Goal: Register for event/course

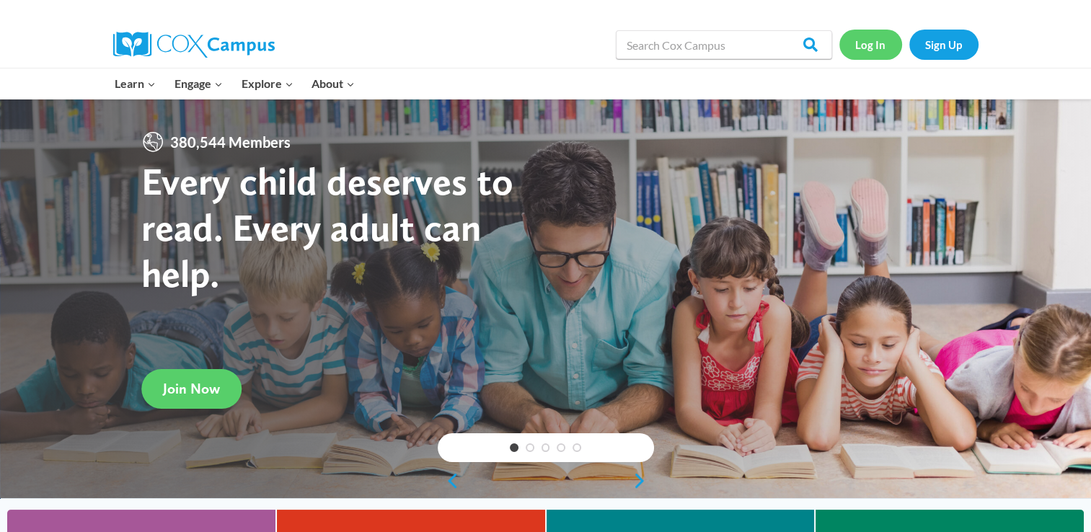
click at [859, 41] on link "Log In" at bounding box center [870, 45] width 63 height 30
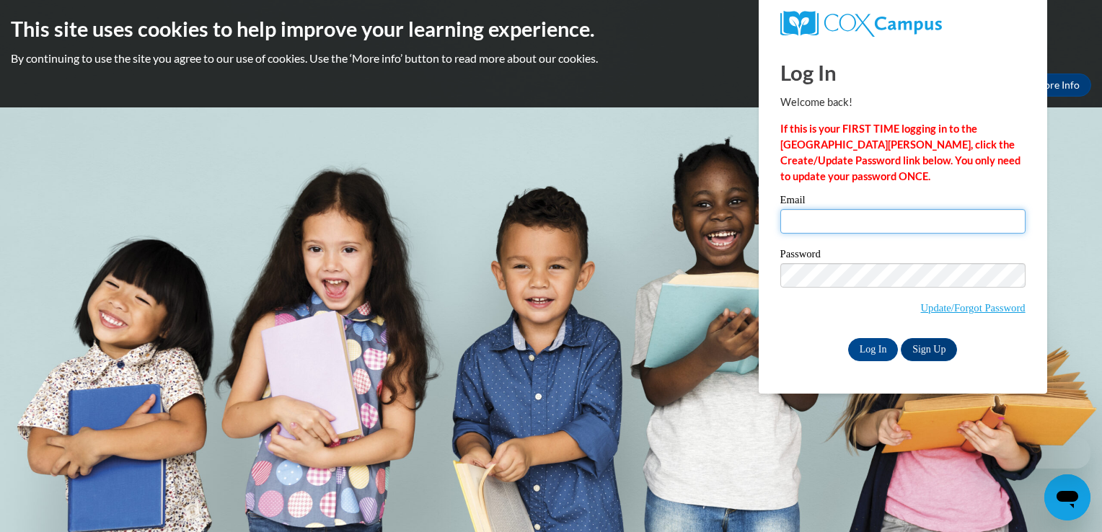
click at [831, 218] on input "Email" at bounding box center [902, 221] width 245 height 25
type input "alexis.wareman@cougar.bartonccc.edu"
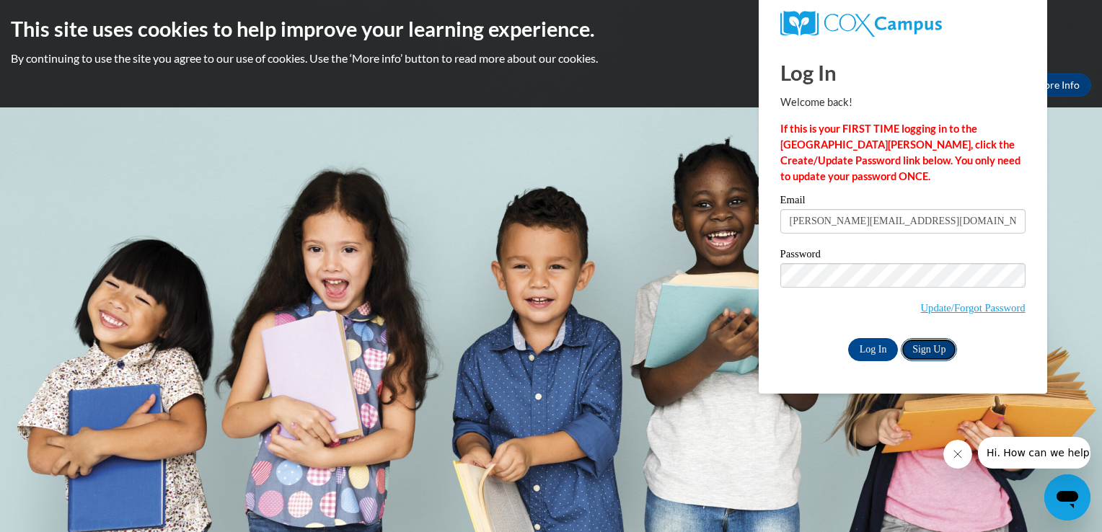
click at [928, 345] on link "Sign Up" at bounding box center [929, 349] width 56 height 23
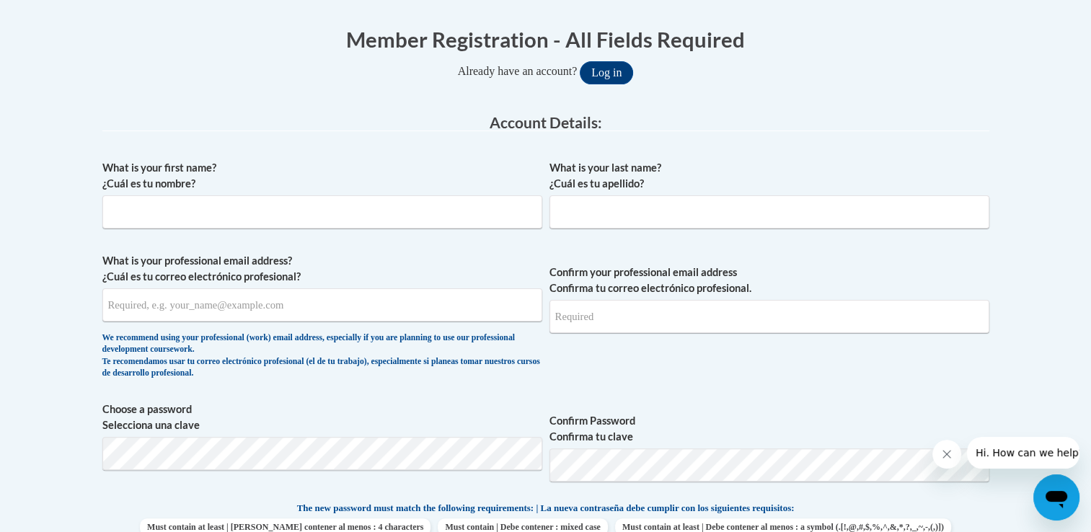
scroll to position [361, 0]
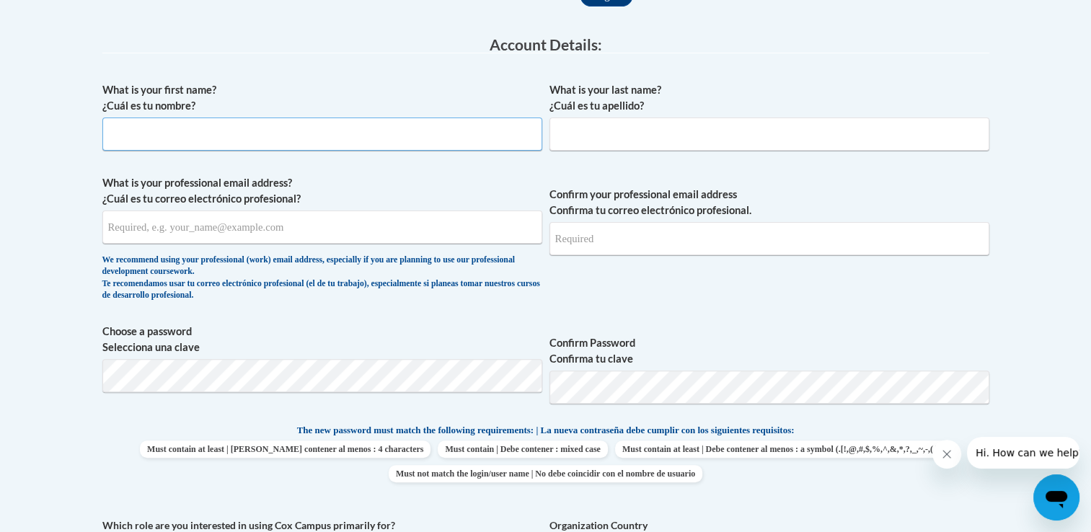
click at [226, 133] on input "What is your first name? ¿Cuál es tu nombre?" at bounding box center [322, 134] width 440 height 33
type input "[PERSON_NAME]"
click at [611, 134] on input "What is your last name? ¿Cuál es tu apellido?" at bounding box center [769, 134] width 440 height 33
type input "Wareman"
click at [952, 188] on label "Confirm your professional email address Confirma tu correo electrónico profesio…" at bounding box center [769, 203] width 440 height 32
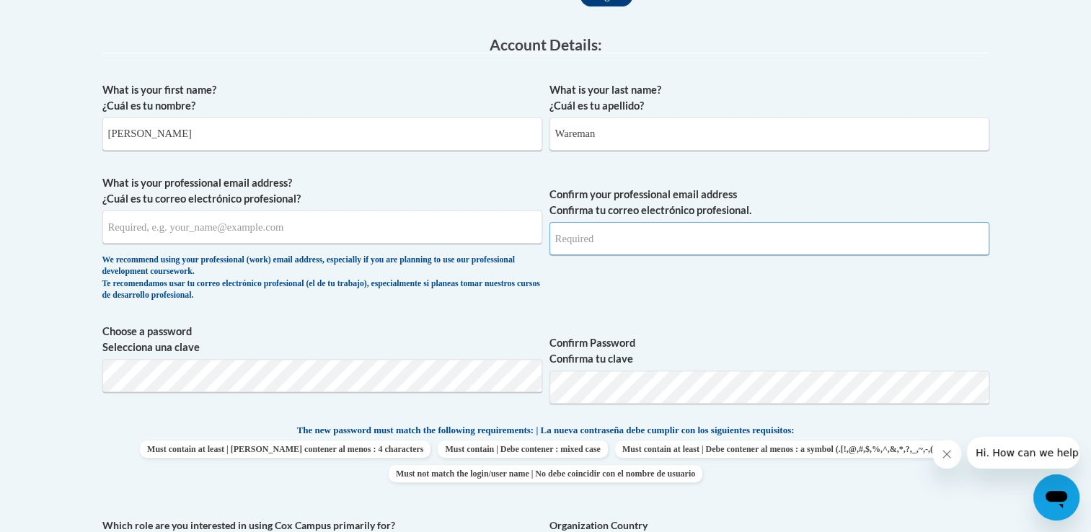
click at [952, 222] on input "Confirm your professional email address Confirma tu correo electrónico profesio…" at bounding box center [769, 238] width 440 height 33
click at [257, 229] on input "What is your professional email address? ¿Cuál es tu correo electrónico profesi…" at bounding box center [322, 227] width 440 height 33
type input "alexiswareman@gmail.com"
click at [605, 287] on span "Confirm your professional email address Confirma tu correo electrónico profesio…" at bounding box center [769, 241] width 440 height 133
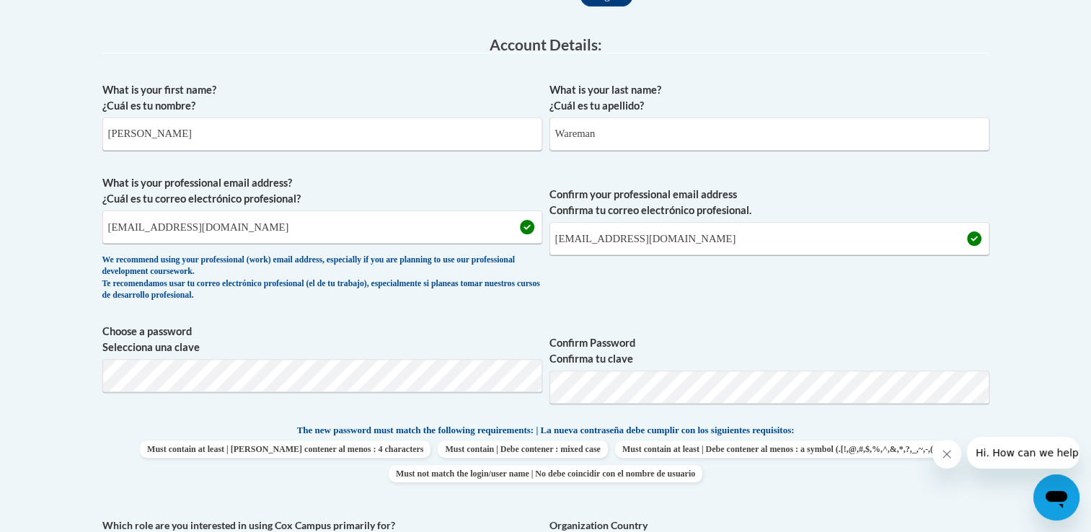
click at [605, 287] on span "Confirm your professional email address Confirma tu correo electrónico profesio…" at bounding box center [769, 241] width 440 height 133
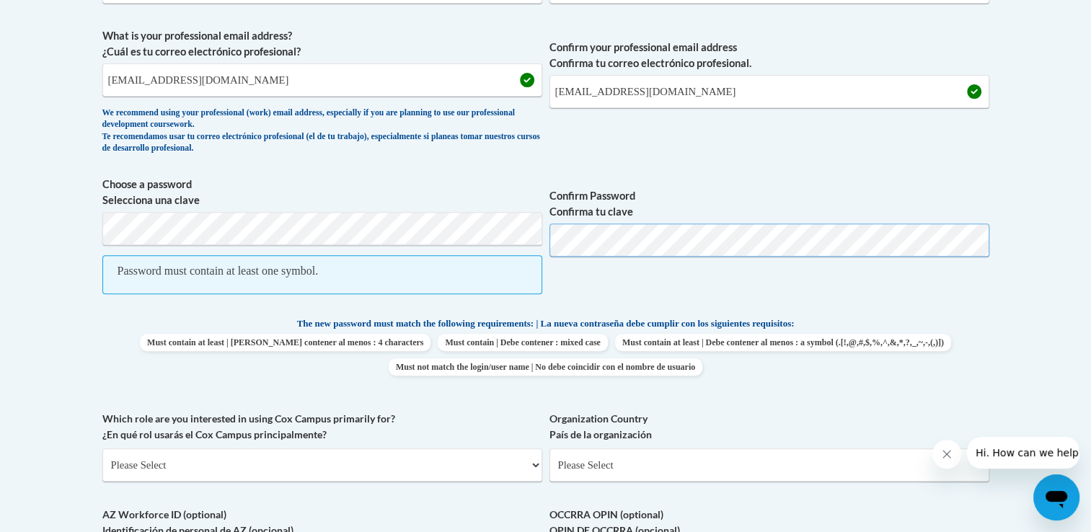
scroll to position [510, 0]
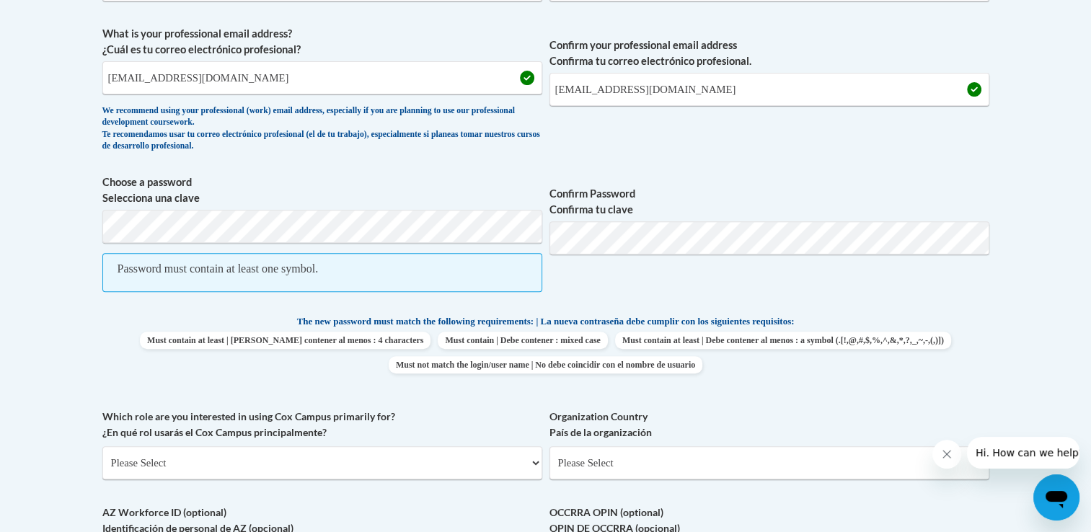
click at [661, 268] on span "Confirm Password Confirma tu clave" at bounding box center [769, 240] width 440 height 133
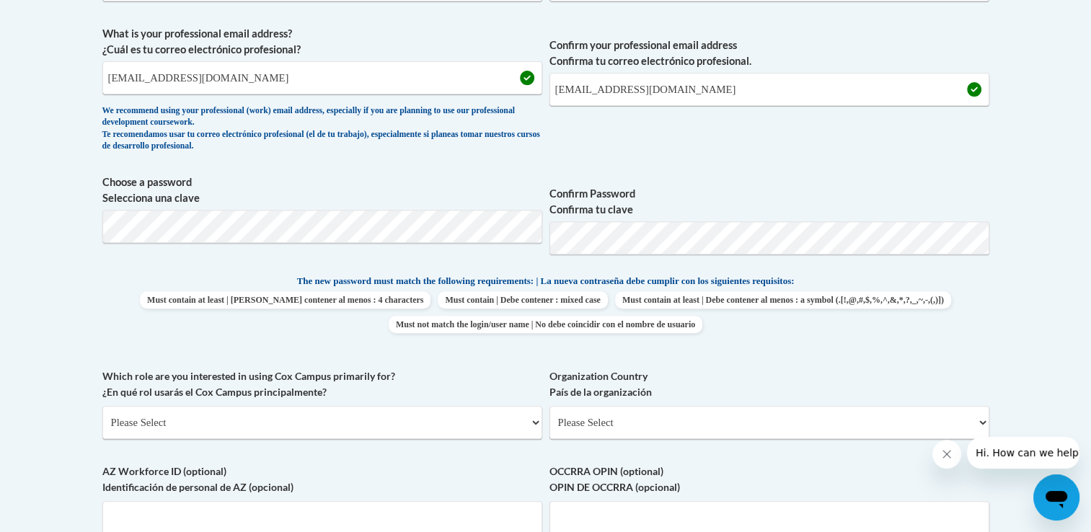
click at [755, 397] on label "Organization Country País de la organización" at bounding box center [769, 384] width 440 height 32
click at [755, 406] on select "Please Select United States | Estados Unidos Outside of the United States | Fue…" at bounding box center [769, 422] width 440 height 33
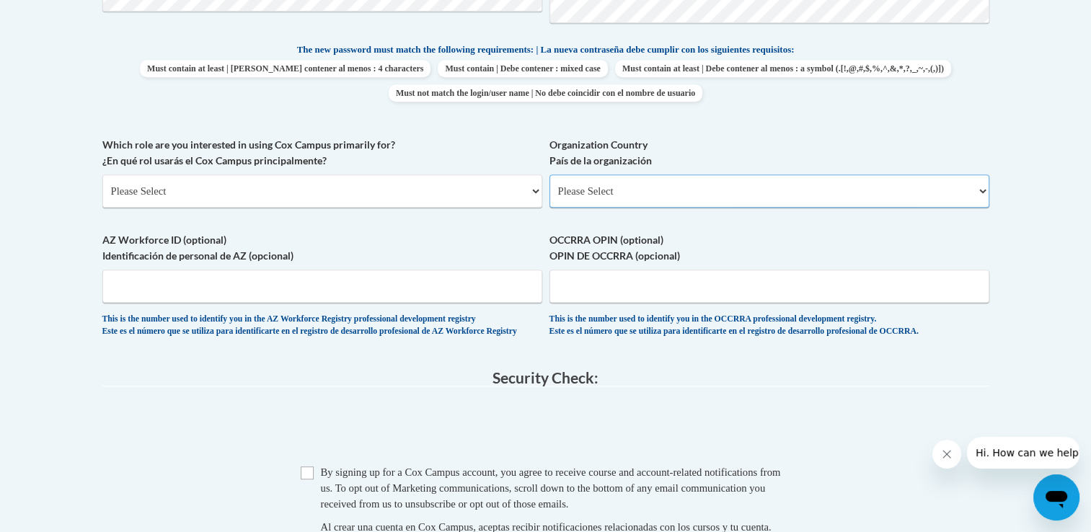
scroll to position [749, 0]
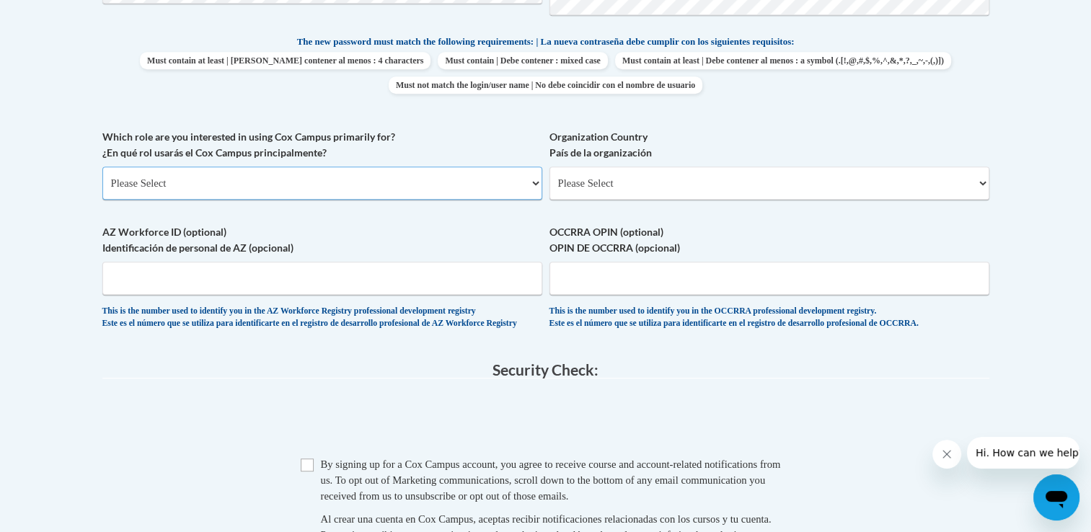
click at [339, 177] on select "Please Select College/University | Colegio/Universidad Community/Nonprofit Part…" at bounding box center [322, 183] width 440 height 33
select select "5a18ea06-2b54-4451-96f2-d152daf9eac5"
click at [102, 167] on select "Please Select College/University | Colegio/Universidad Community/Nonprofit Part…" at bounding box center [322, 183] width 440 height 33
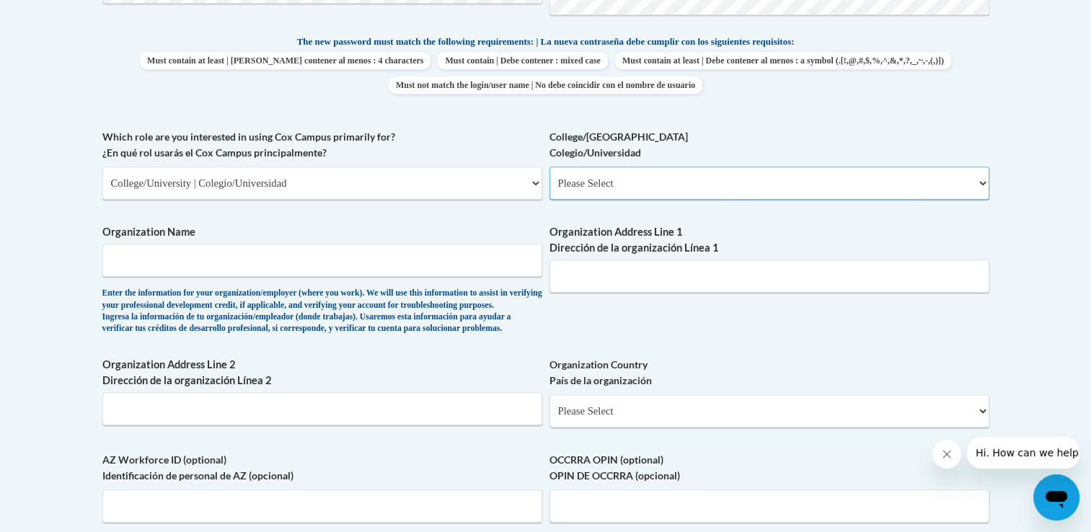
click at [658, 192] on select "Please Select College/University Staff | Empleado universitario College/Univers…" at bounding box center [769, 183] width 440 height 33
select select "99b32b07-cffc-426c-8bf6-0cd77760d84b"
click at [549, 167] on select "Please Select College/University Staff | Empleado universitario College/Univers…" at bounding box center [769, 183] width 440 height 33
click at [387, 257] on input "Organization Name" at bounding box center [322, 260] width 440 height 33
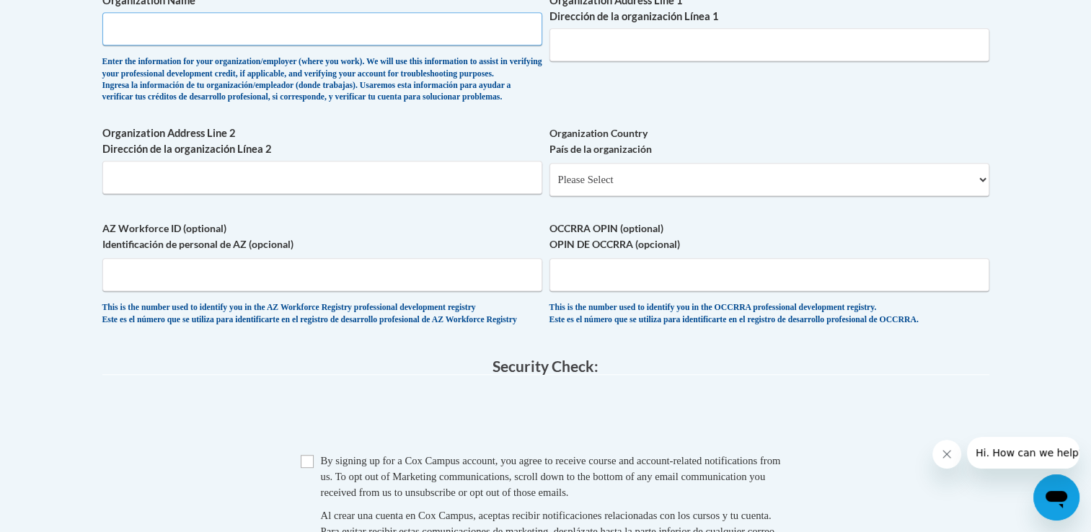
scroll to position [982, 0]
click at [309, 467] on input "Checkbox" at bounding box center [307, 460] width 13 height 13
checkbox input "true"
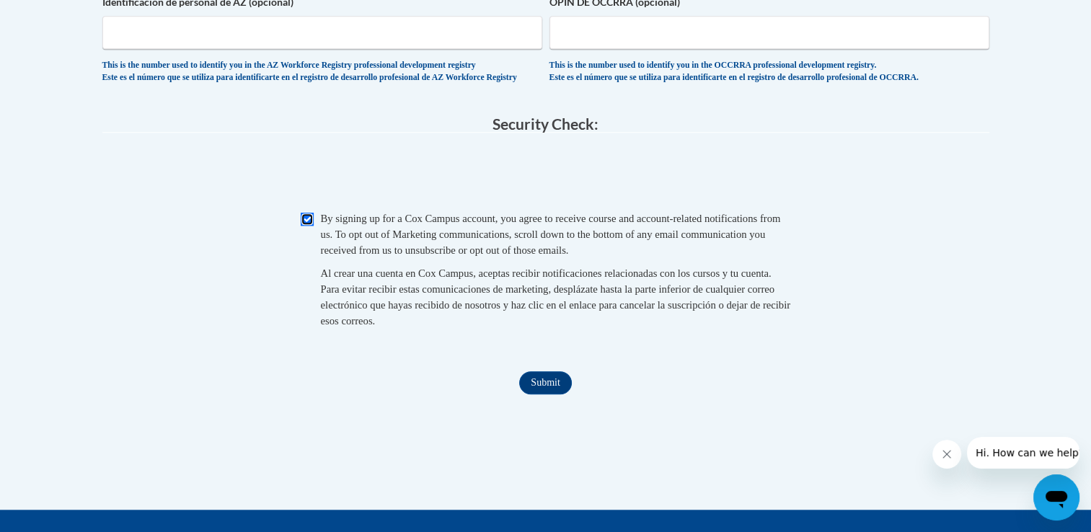
scroll to position [1223, 0]
click at [536, 394] on input "Submit" at bounding box center [545, 382] width 52 height 23
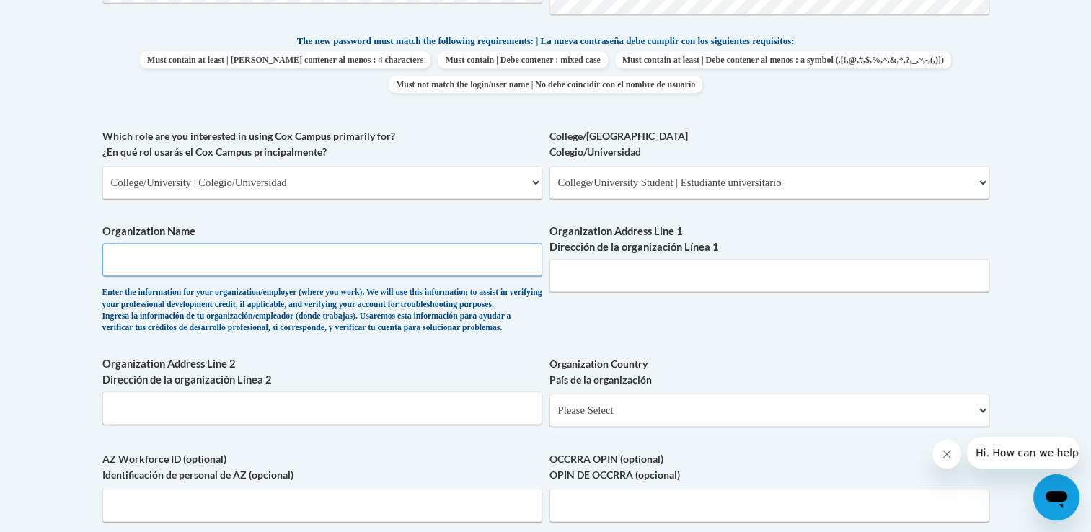
scroll to position [749, 0]
click at [420, 255] on input "Organization Name" at bounding box center [322, 260] width 440 height 33
type input "Barton Community College"
click at [645, 379] on div "What is your first name? ¿Cuál es tu nombre? Alexis What is your last name? ¿Cu…" at bounding box center [545, 128] width 887 height 885
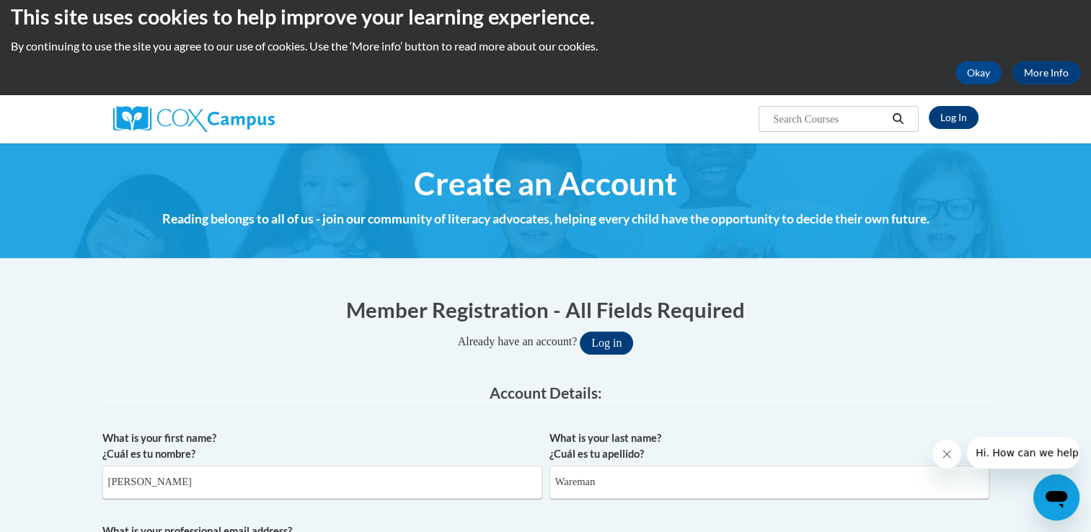
scroll to position [0, 0]
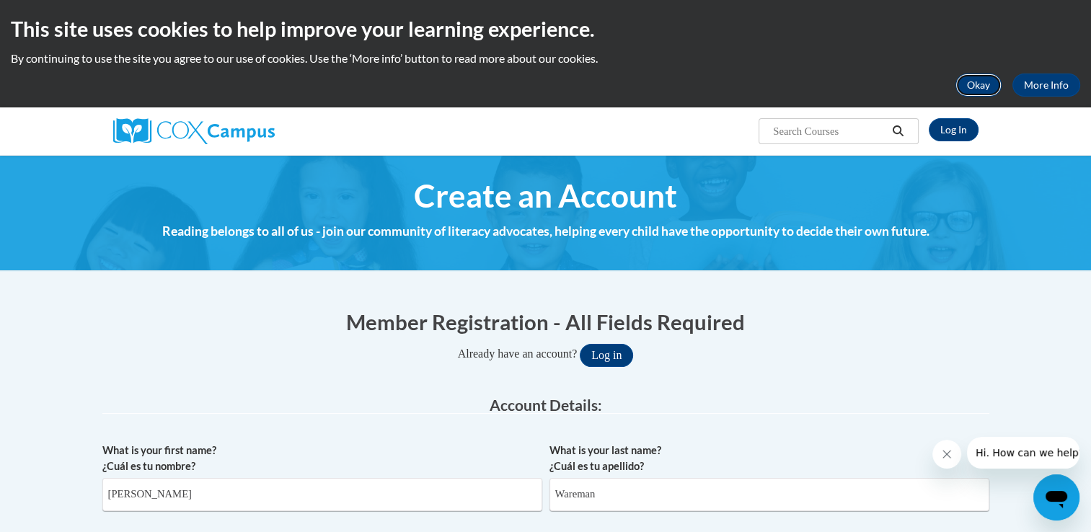
click at [984, 87] on button "Okay" at bounding box center [978, 85] width 46 height 23
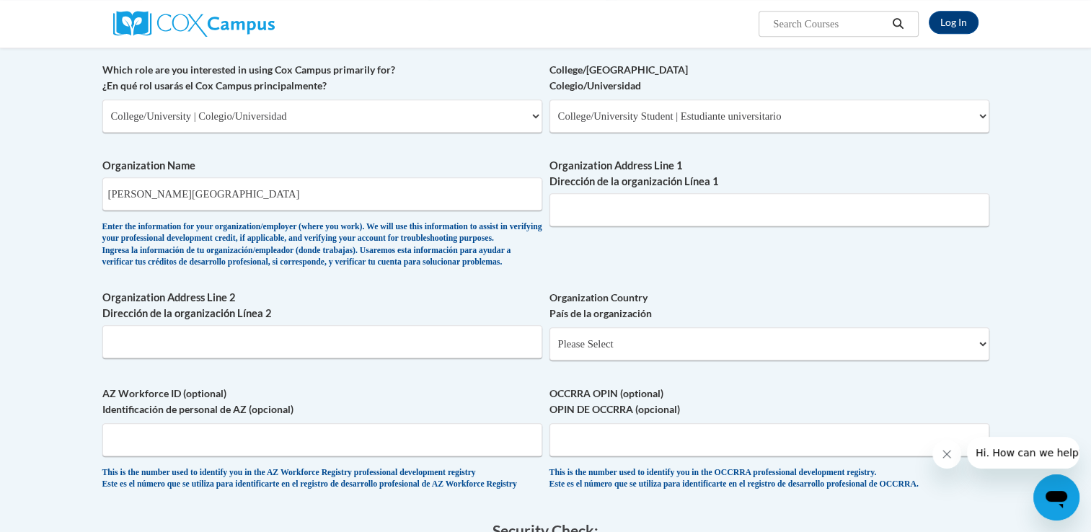
scroll to position [1064, 0]
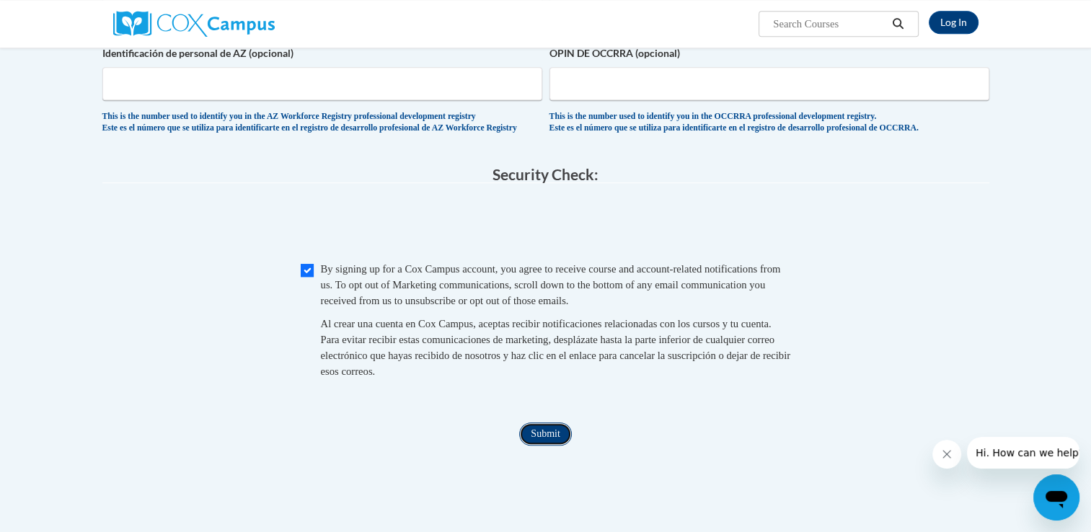
click at [555, 446] on input "Submit" at bounding box center [545, 434] width 52 height 23
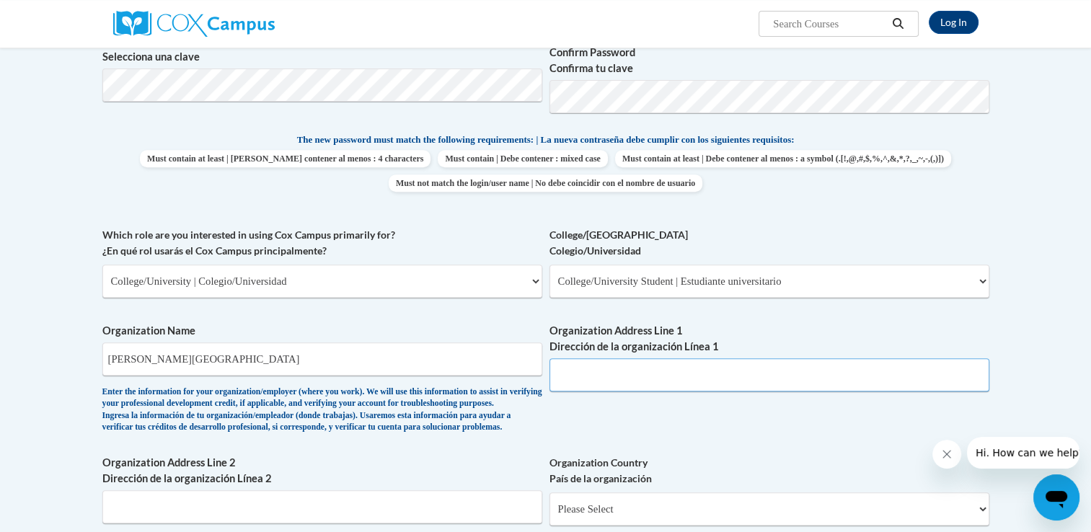
scroll to position [571, 0]
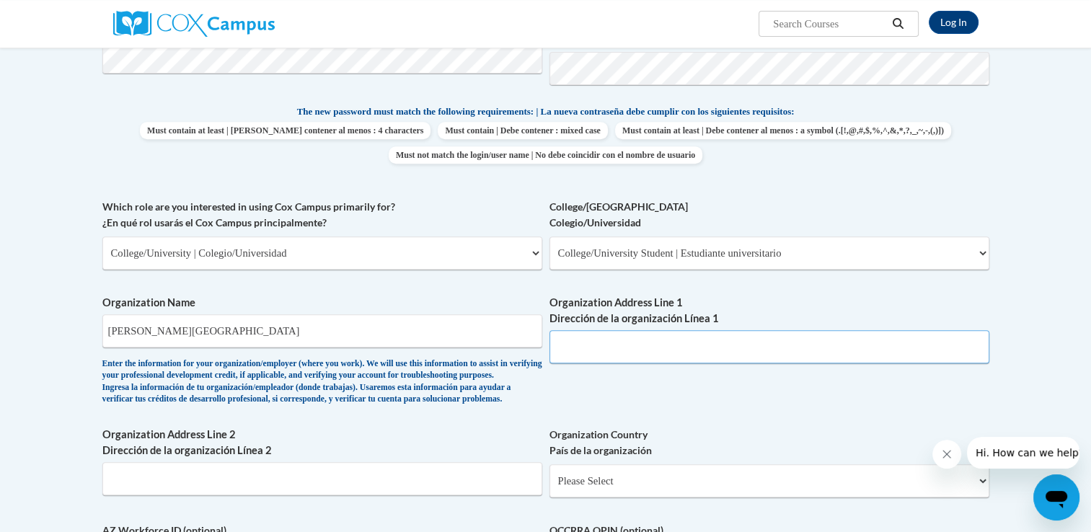
paste input "245 NW 30th Ave, Great Bend, KS 67530 ·"
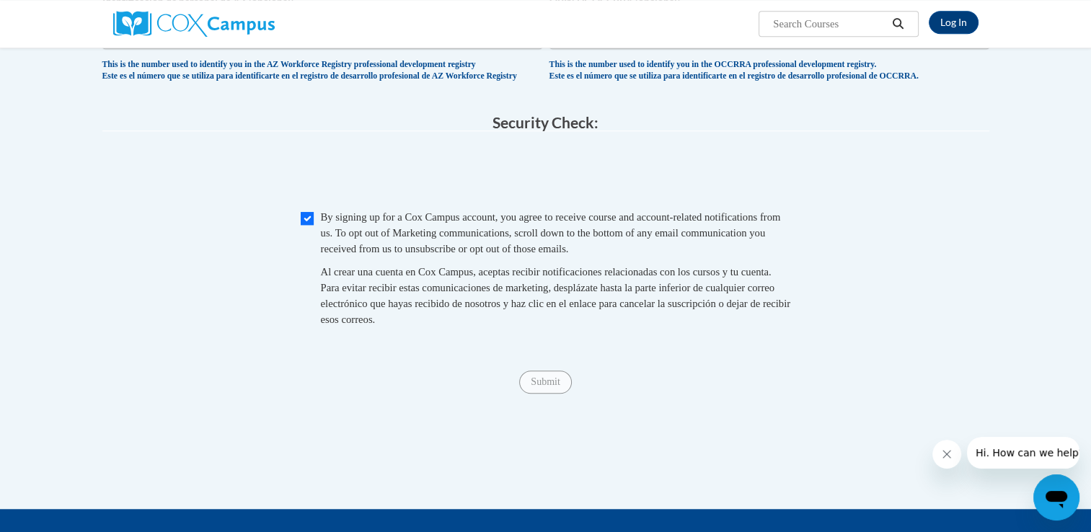
scroll to position [1105, 0]
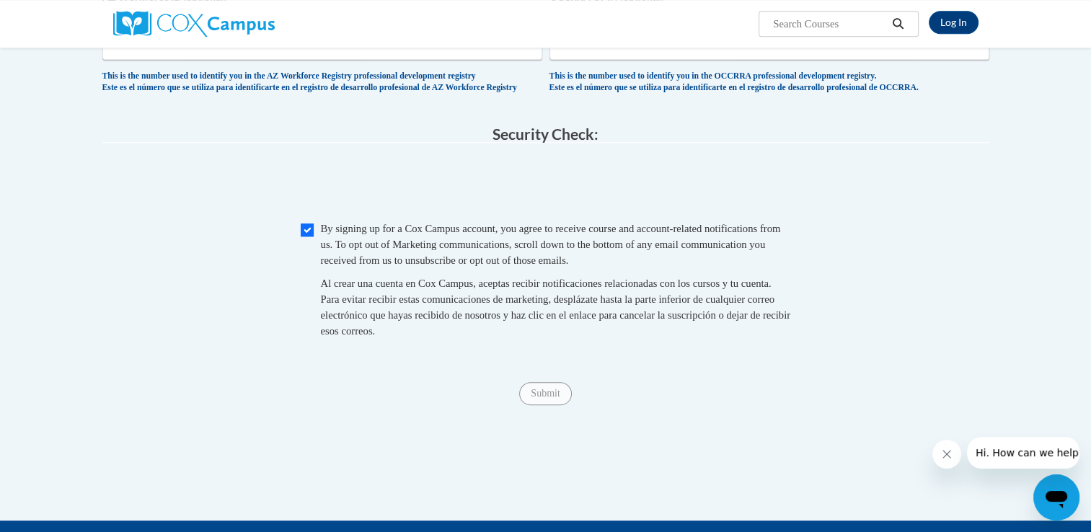
type input "245 NW 30th Ave, Great Bend, KS 67530"
click at [312, 237] on input "Checkbox" at bounding box center [307, 230] width 13 height 13
click at [309, 237] on input "Checkbox" at bounding box center [307, 230] width 13 height 13
checkbox input "true"
click at [542, 405] on input "Submit" at bounding box center [545, 393] width 52 height 23
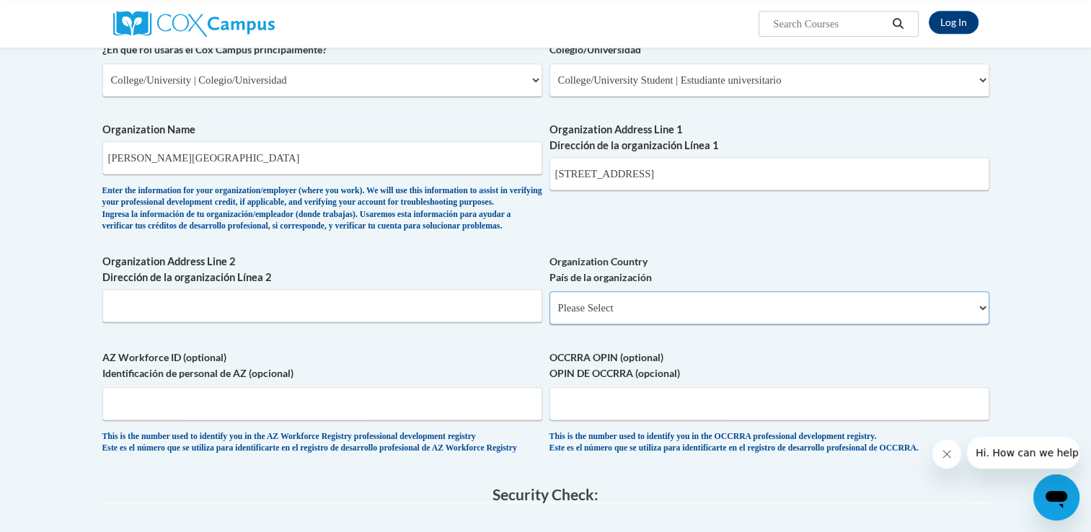
scroll to position [745, 0]
click at [733, 324] on select "Please Select United States | Estados Unidos Outside of the United States | Fue…" at bounding box center [769, 307] width 440 height 33
select select "ad49bcad-a171-4b2e-b99c-48b446064914"
click at [549, 314] on select "Please Select United States | Estados Unidos Outside of the United States | Fue…" at bounding box center [769, 307] width 440 height 33
select select
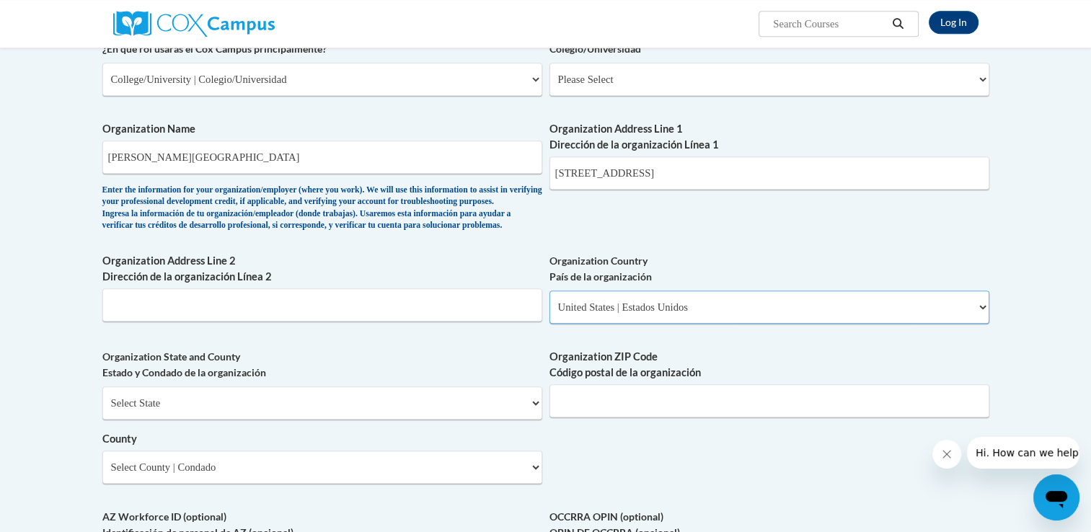
scroll to position [828, 0]
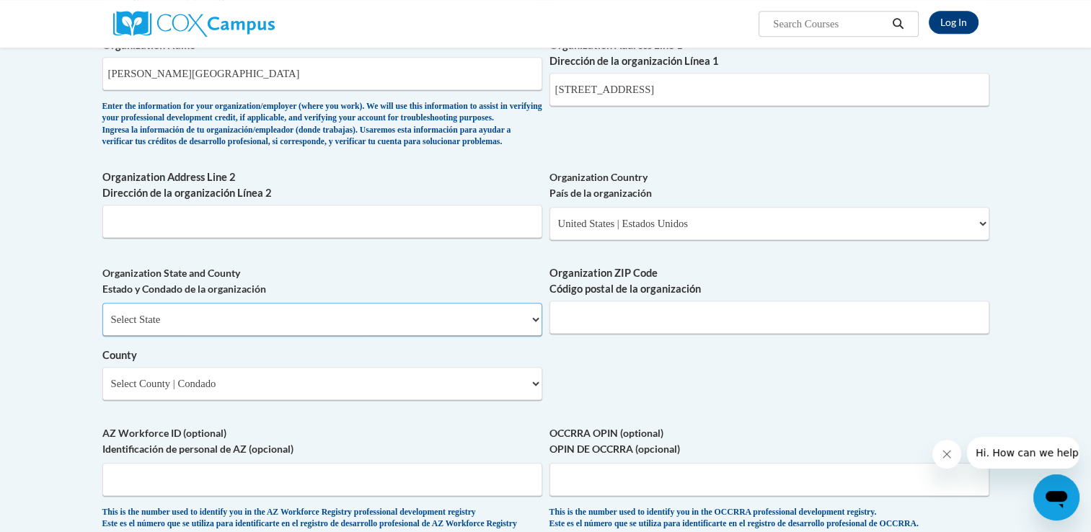
click at [476, 336] on select "Select State Alabama Alaska Arizona Arkansas California Colorado Connecticut De…" at bounding box center [322, 319] width 440 height 33
select select "Kansas"
click at [102, 326] on select "Select State Alabama Alaska Arizona Arkansas California Colorado Connecticut De…" at bounding box center [322, 319] width 440 height 33
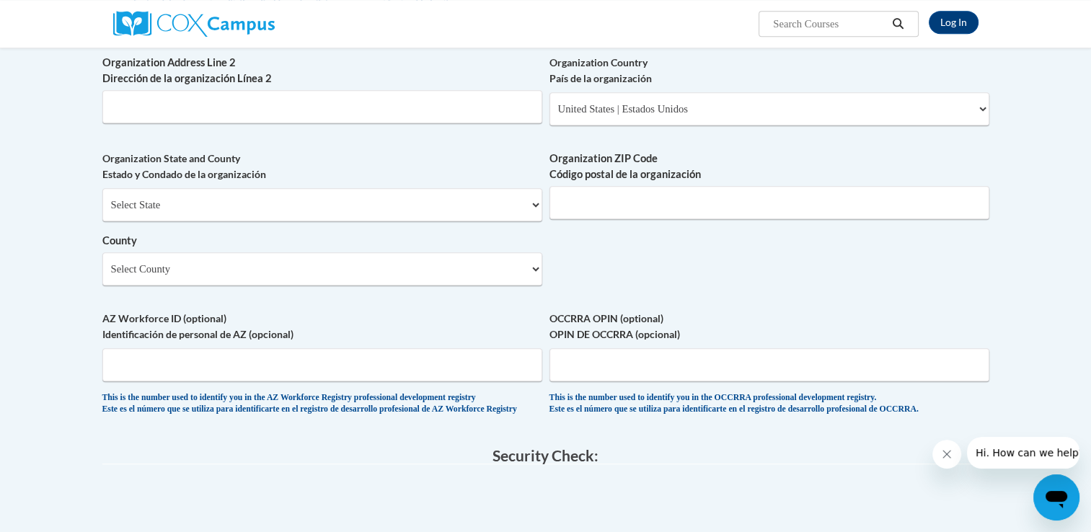
scroll to position [937, 0]
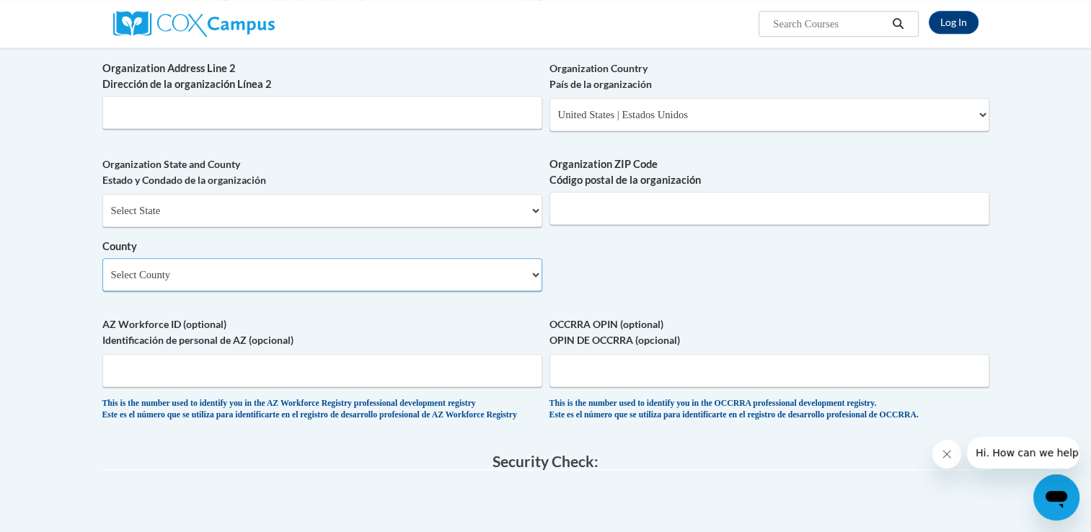
click at [511, 286] on select "Select County Allen Anderson Atchison Barber Barton Bourbon Brown Butler Chase …" at bounding box center [322, 274] width 440 height 33
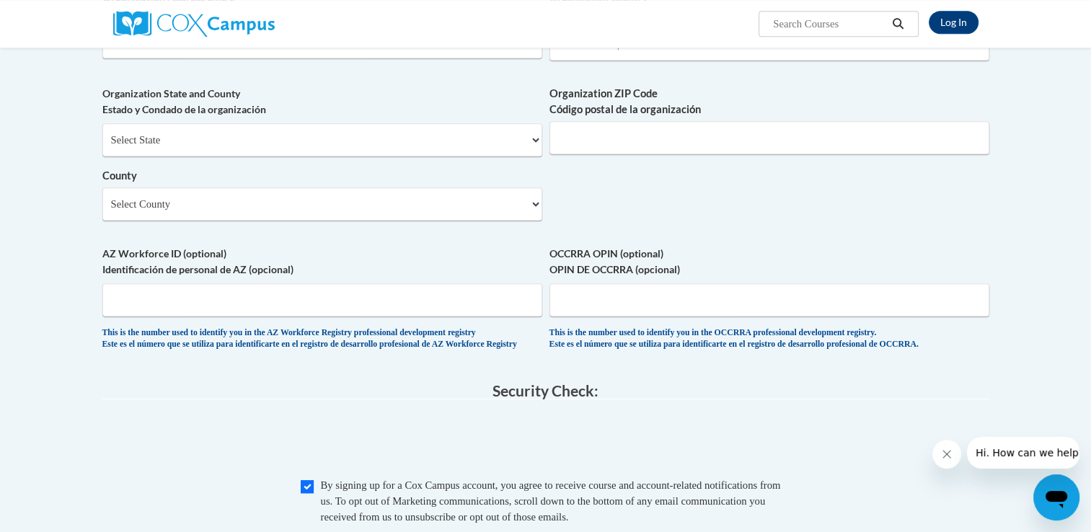
scroll to position [1007, 0]
click at [438, 221] on select "Select County Allen Anderson Atchison Barber Barton Bourbon Brown Butler Chase …" at bounding box center [322, 204] width 440 height 33
select select "Barton"
click at [102, 211] on select "Select County Allen Anderson Atchison Barber Barton Bourbon Brown Butler Chase …" at bounding box center [322, 204] width 440 height 33
click at [228, 221] on select "Select County Allen Anderson Atchison Barber Barton Bourbon Brown Butler Chase …" at bounding box center [322, 204] width 440 height 33
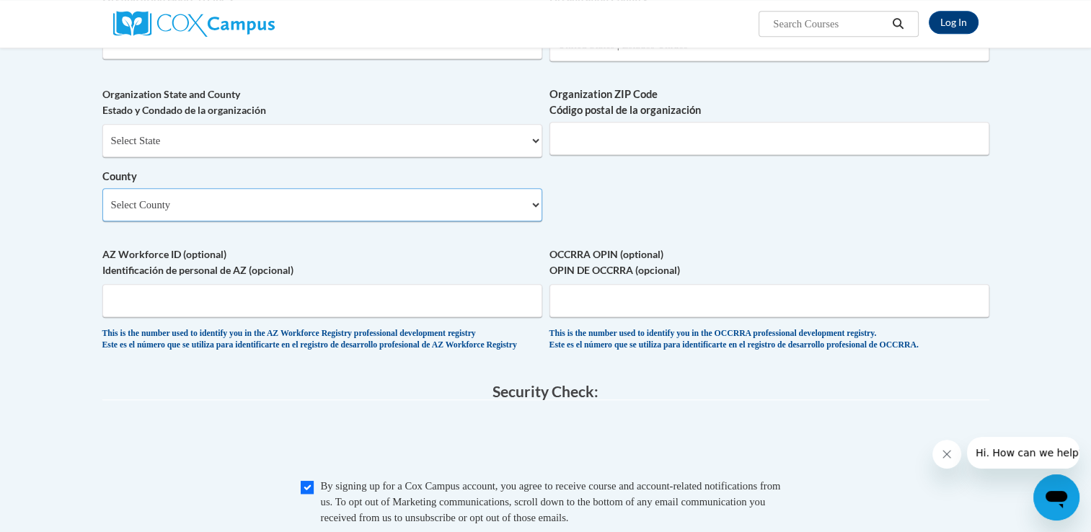
click at [102, 211] on select "Select County Allen Anderson Atchison Barber Barton Bourbon Brown Butler Chase …" at bounding box center [322, 204] width 440 height 33
click at [666, 155] on input "Organization ZIP Code Código postal de la organización" at bounding box center [769, 138] width 440 height 33
type input "67530"
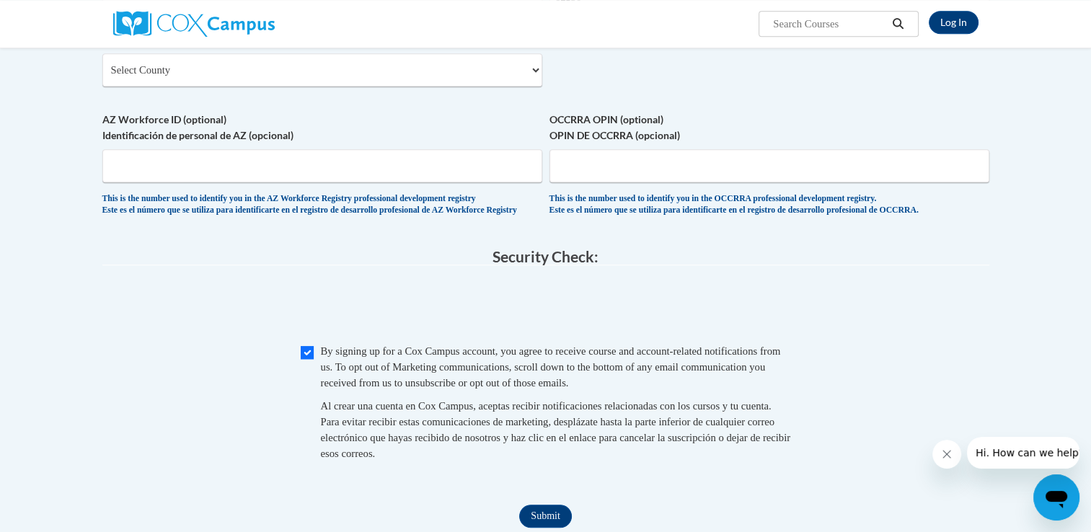
click at [928, 394] on div "Checkbox By signing up for a Cox Campus account, you agree to receive course an…" at bounding box center [545, 409] width 887 height 133
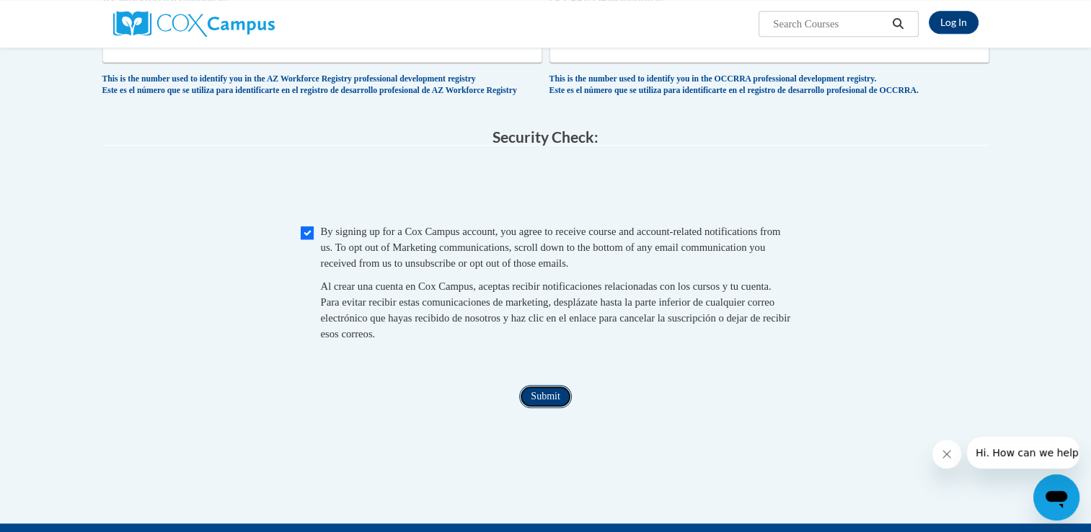
click at [554, 408] on input "Submit" at bounding box center [545, 396] width 52 height 23
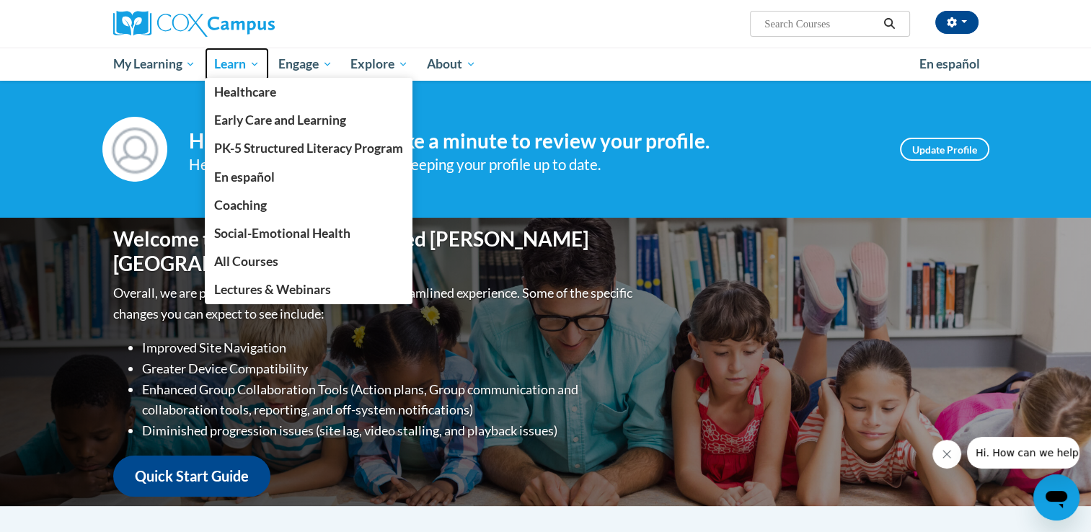
click at [247, 63] on span "Learn" at bounding box center [236, 64] width 45 height 17
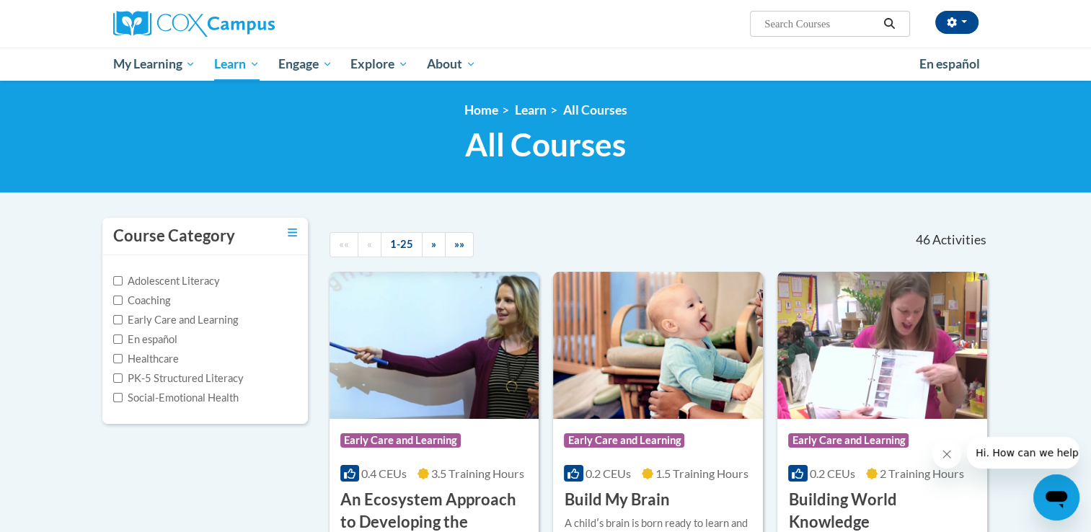
click at [834, 19] on input "Search..." at bounding box center [820, 23] width 115 height 17
type input "infants and toddlers"
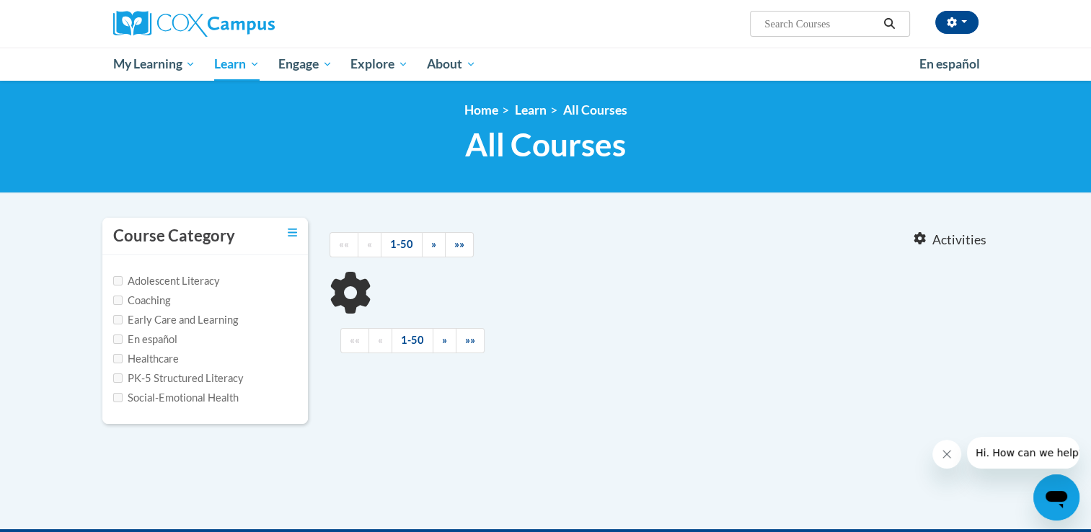
type input "infants and toddlers"
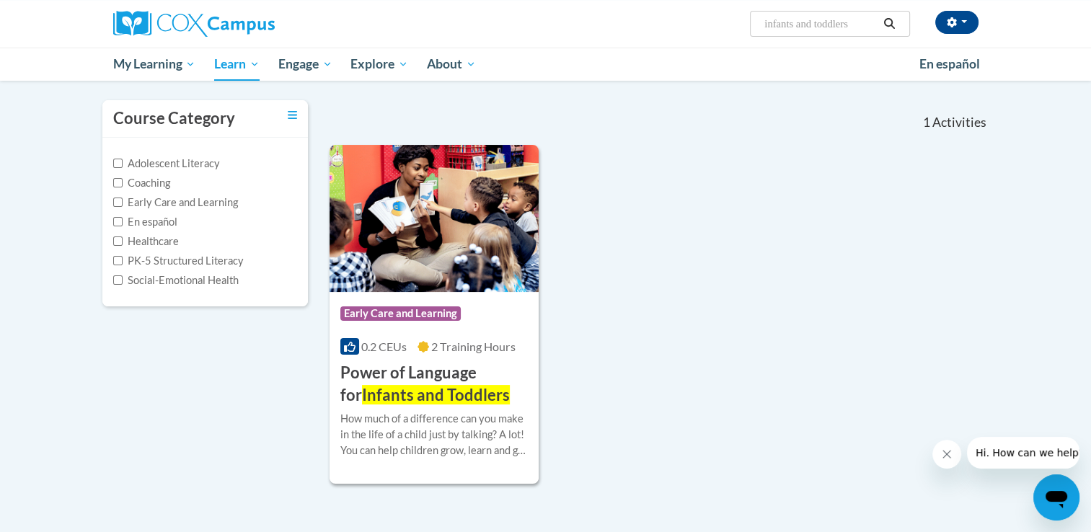
scroll to position [118, 0]
click at [470, 293] on div "Course Category: Early Care and Learning 0.2 CEUs 2 Training Hours COURSE Power…" at bounding box center [435, 348] width 210 height 115
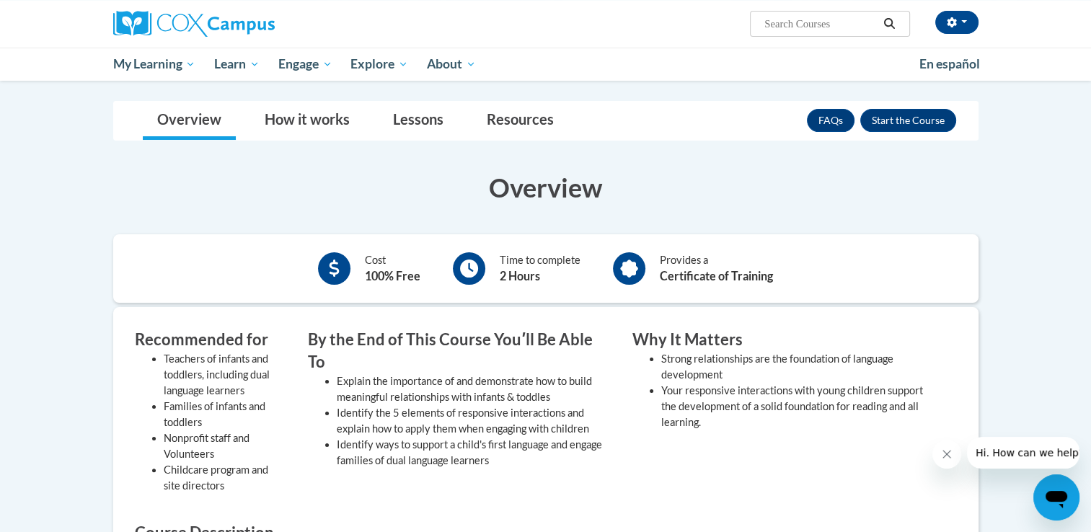
scroll to position [230, 0]
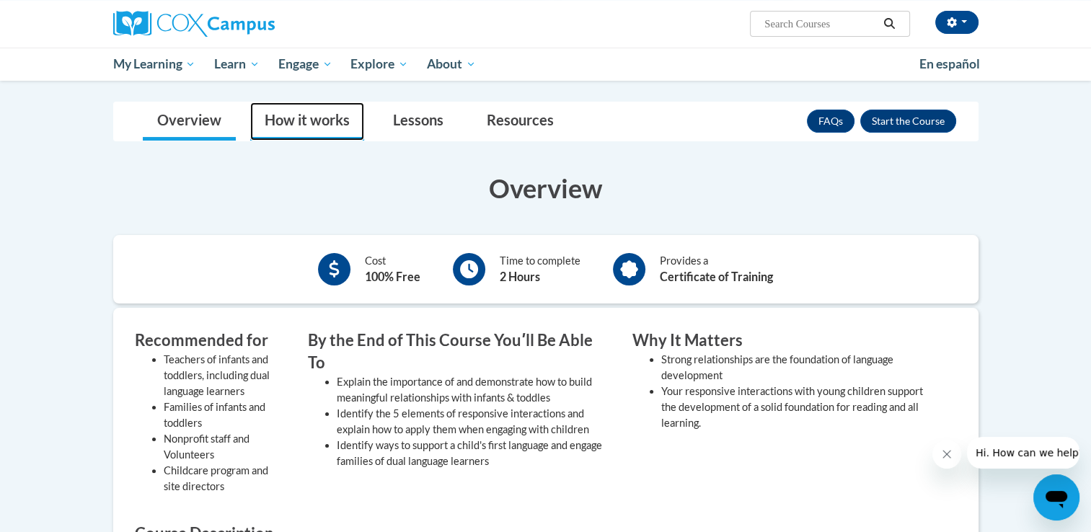
click at [262, 126] on link "How it works" at bounding box center [307, 121] width 114 height 38
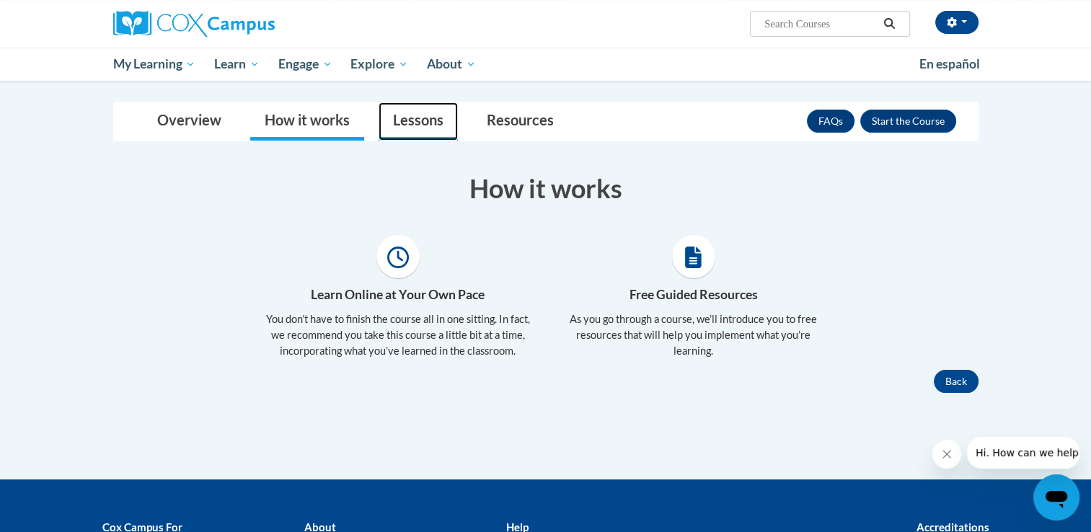
click at [438, 126] on link "Lessons" at bounding box center [418, 121] width 79 height 38
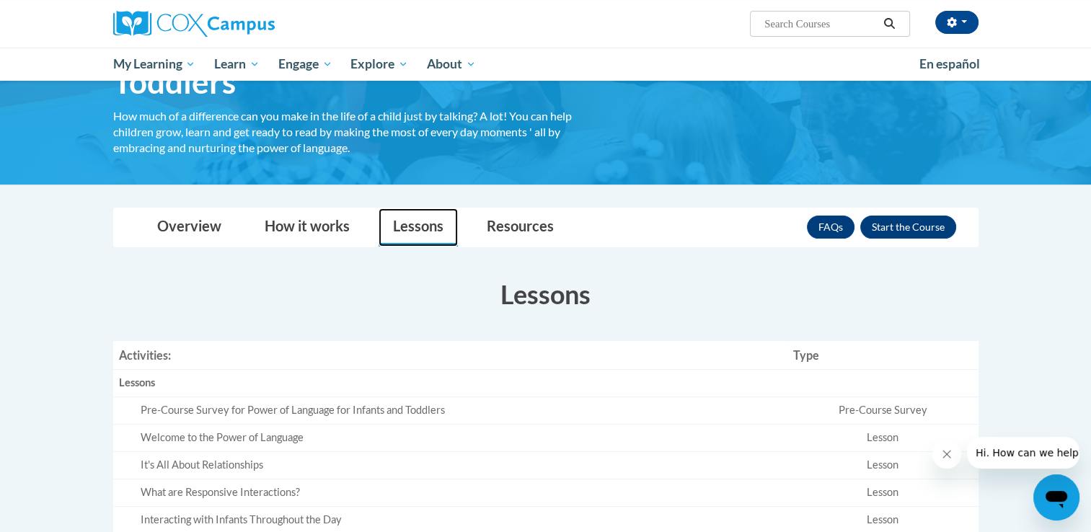
scroll to position [120, 0]
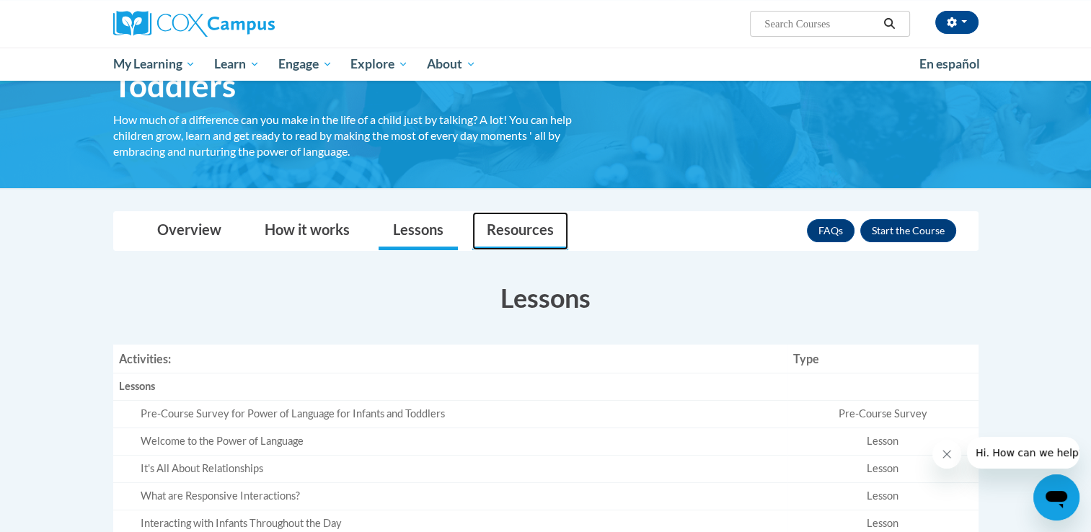
click at [544, 238] on link "Resources" at bounding box center [520, 231] width 96 height 38
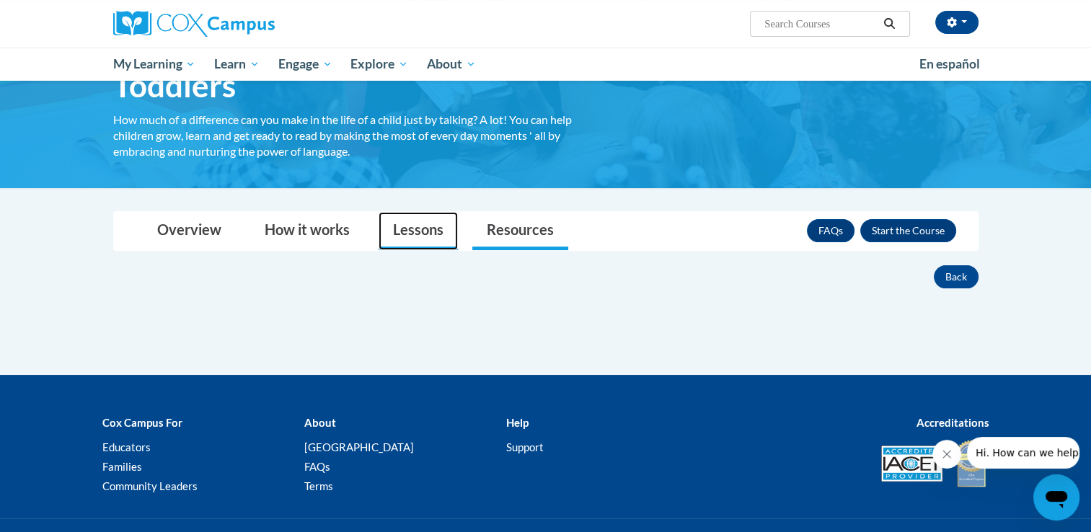
click at [438, 235] on link "Lessons" at bounding box center [418, 231] width 79 height 38
